Goal: Obtain resource: Obtain resource

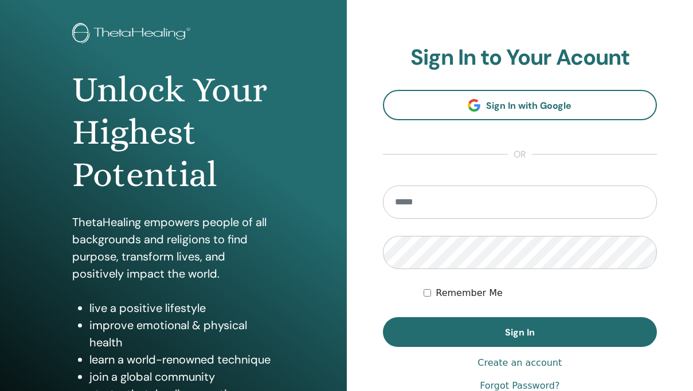
scroll to position [90, 0]
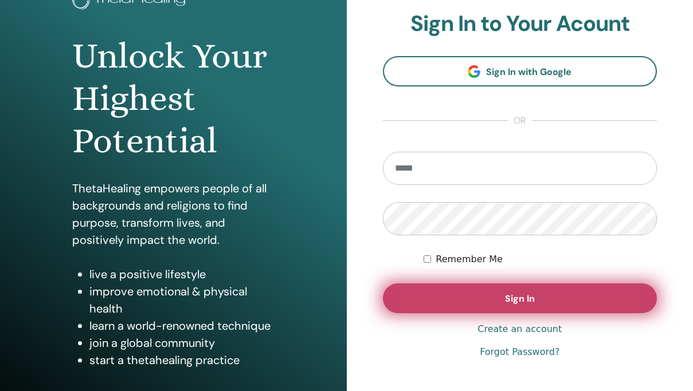
type input "**********"
click at [493, 292] on button "Sign In" at bounding box center [520, 299] width 274 height 30
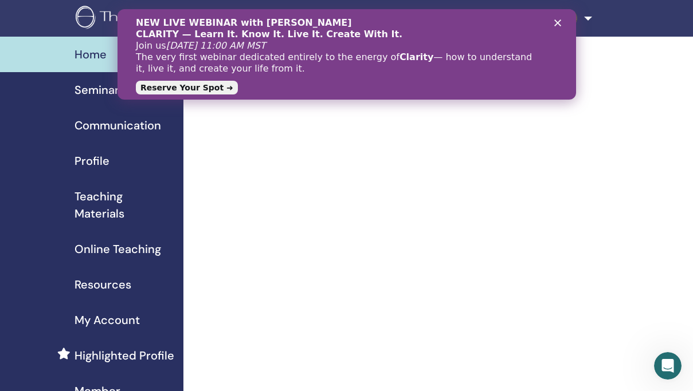
click at [101, 205] on span "Teaching Materials" at bounding box center [124, 205] width 100 height 34
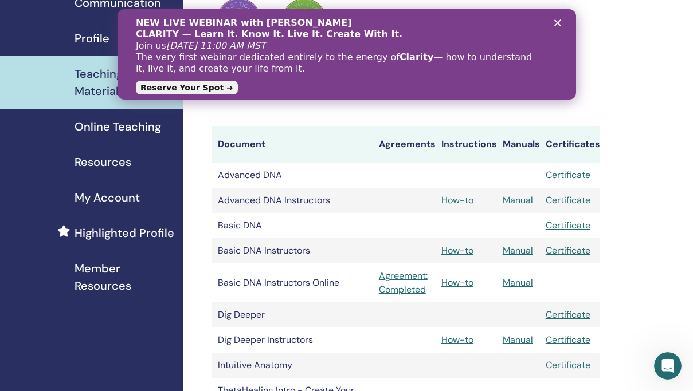
scroll to position [124, 0]
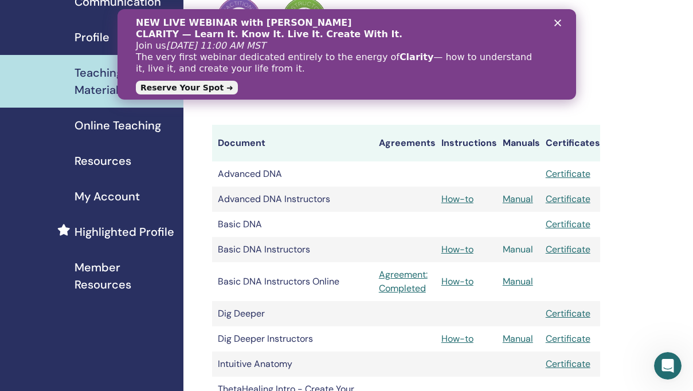
click at [514, 248] on link "Manual" at bounding box center [517, 249] width 30 height 12
